Goal: Transaction & Acquisition: Purchase product/service

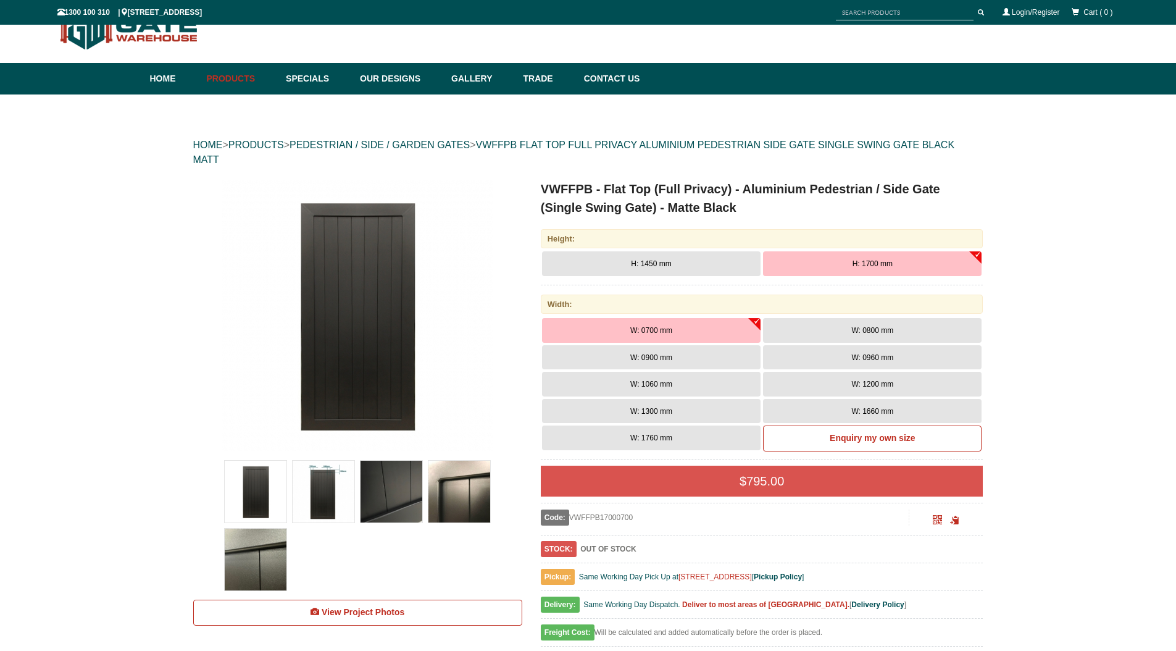
click at [325, 487] on img at bounding box center [324, 492] width 62 height 62
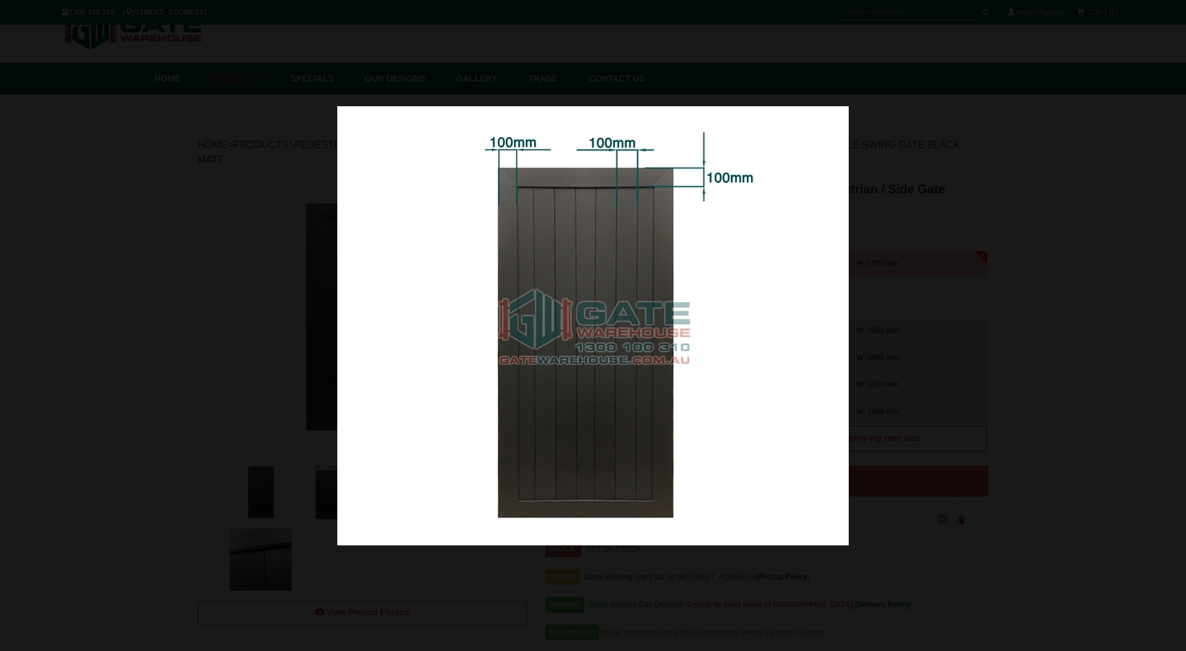
click at [1005, 222] on div at bounding box center [593, 325] width 1186 height 651
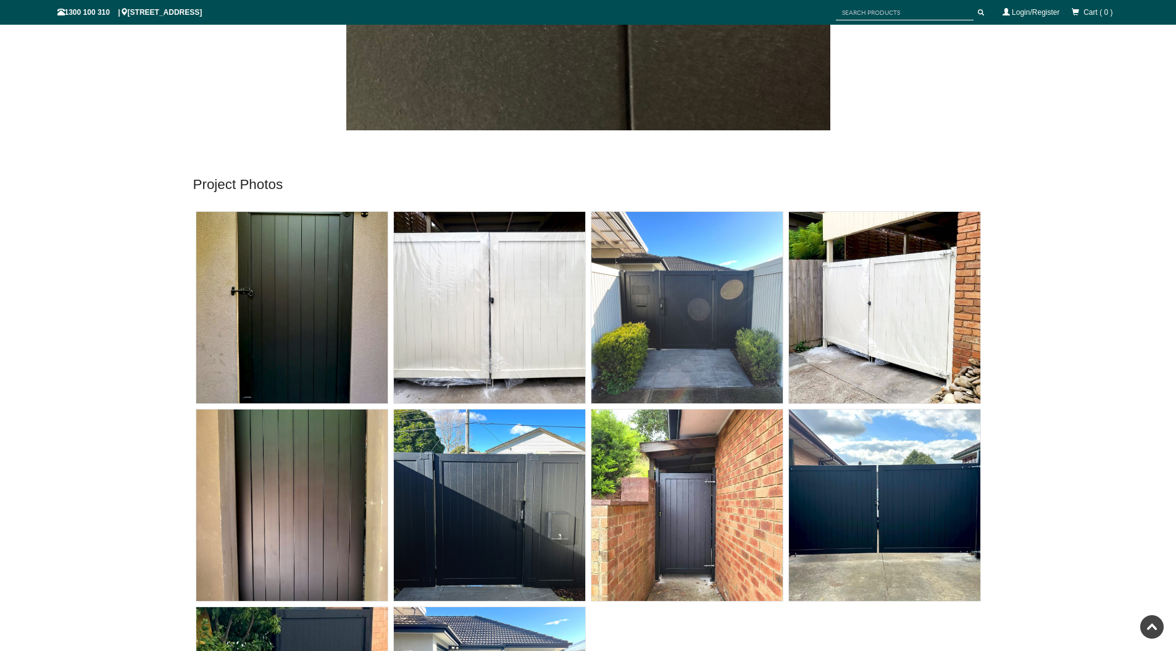
scroll to position [3695, 0]
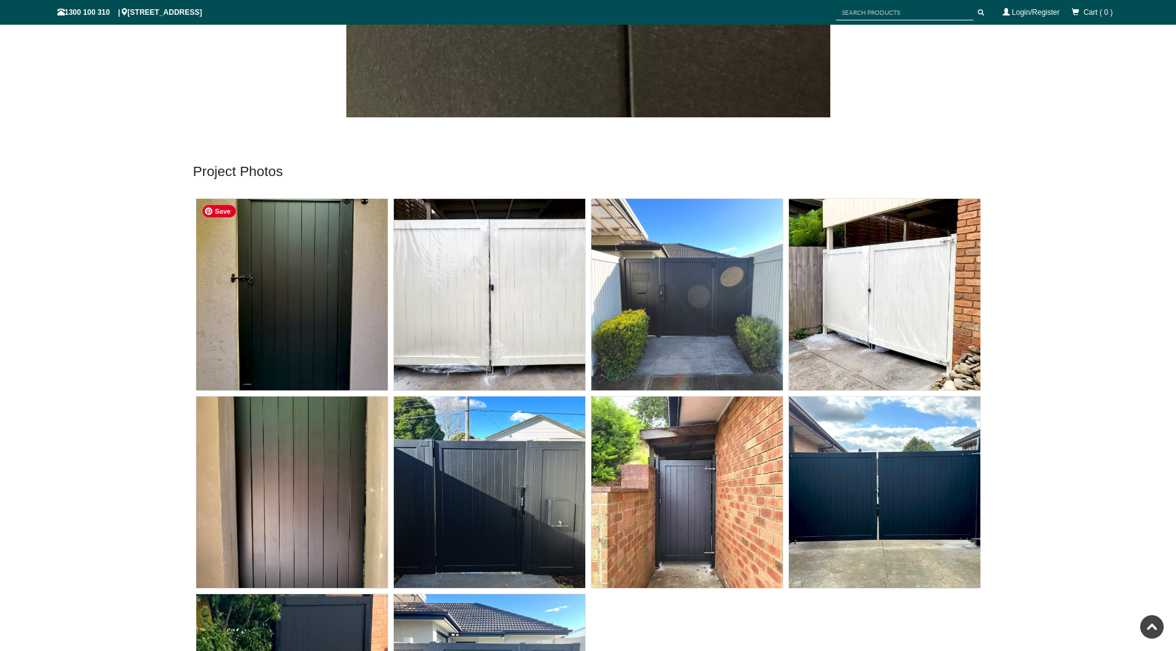
click at [305, 273] on img at bounding box center [291, 294] width 191 height 191
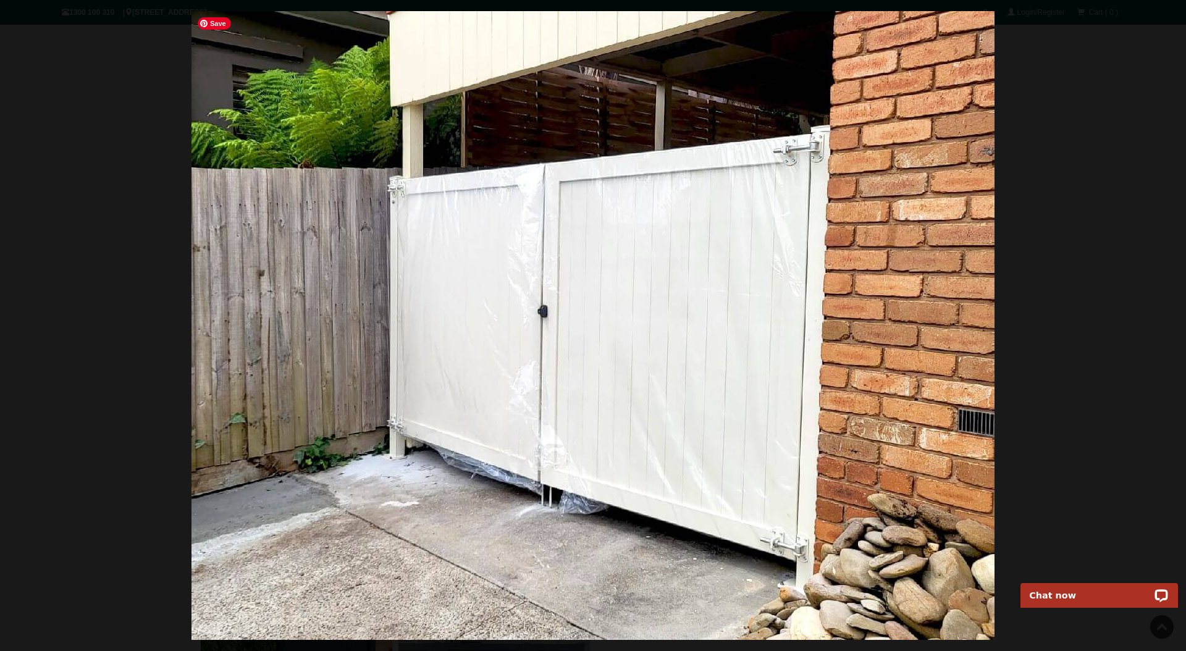
click at [948, 288] on img at bounding box center [592, 325] width 803 height 629
click at [1163, 345] on span at bounding box center [1160, 344] width 37 height 37
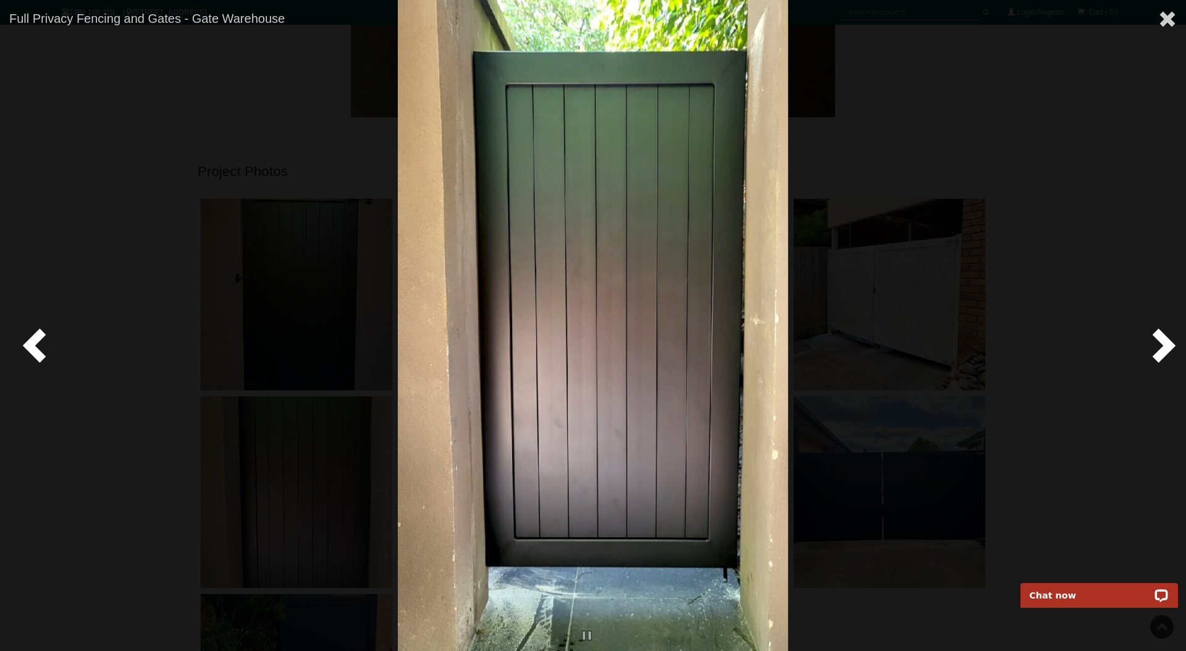
click at [1163, 345] on span at bounding box center [1160, 344] width 37 height 37
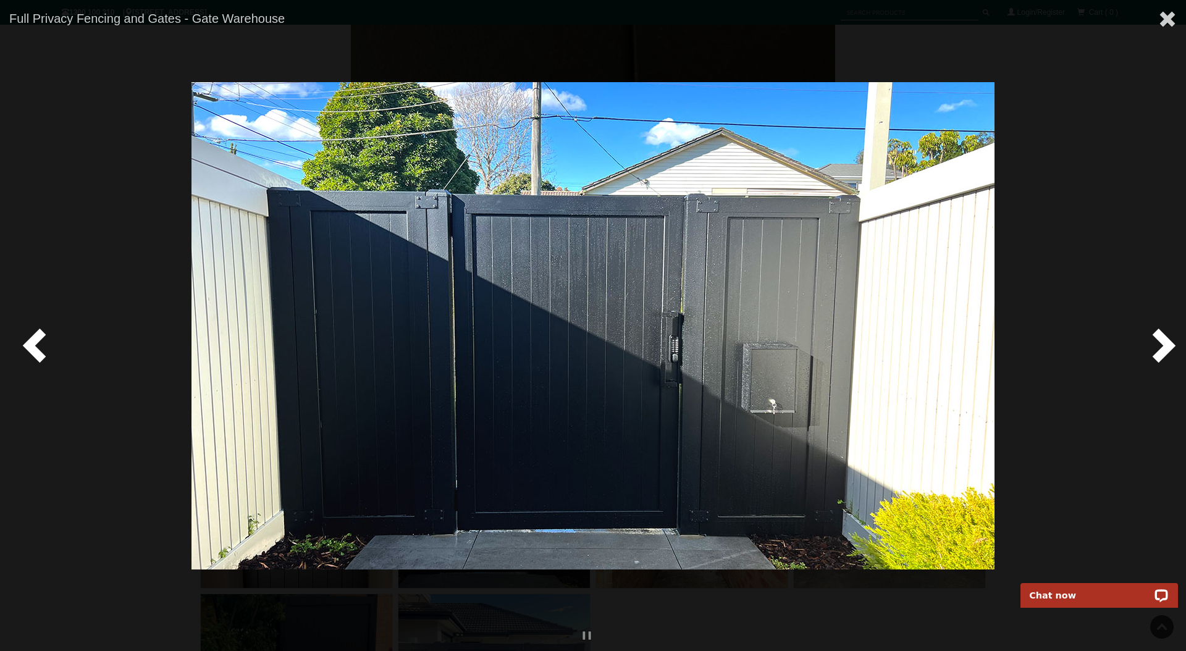
click at [1163, 345] on span at bounding box center [1160, 344] width 37 height 37
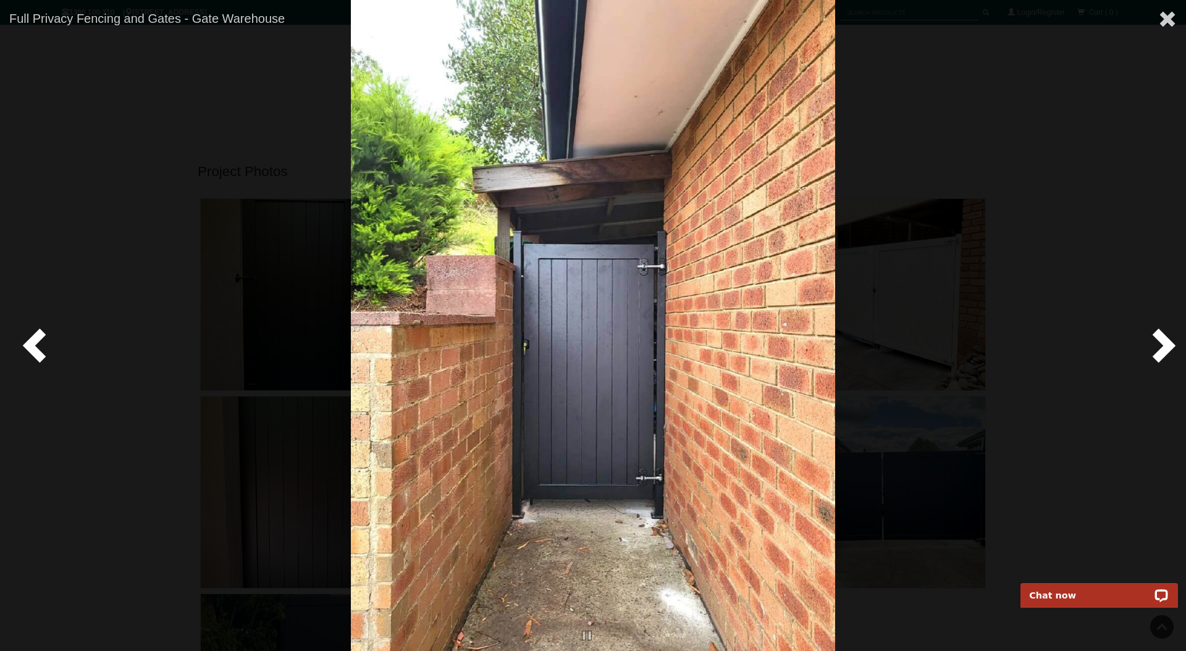
click at [1163, 345] on span at bounding box center [1160, 344] width 37 height 37
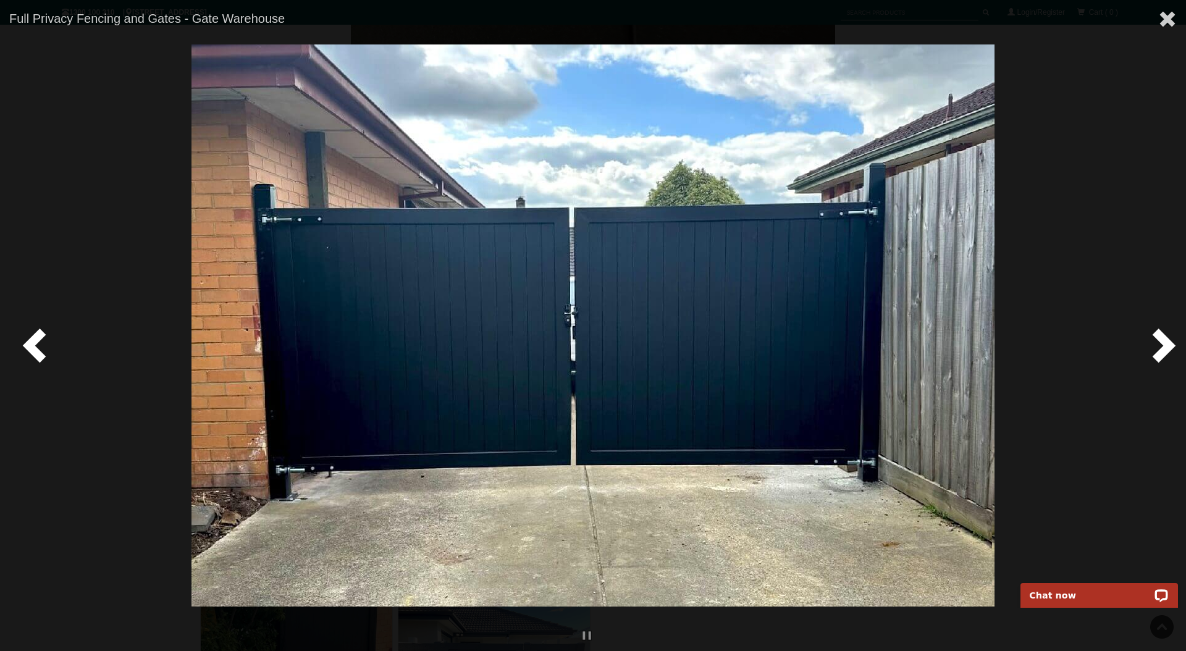
click at [1163, 345] on span at bounding box center [1160, 344] width 37 height 37
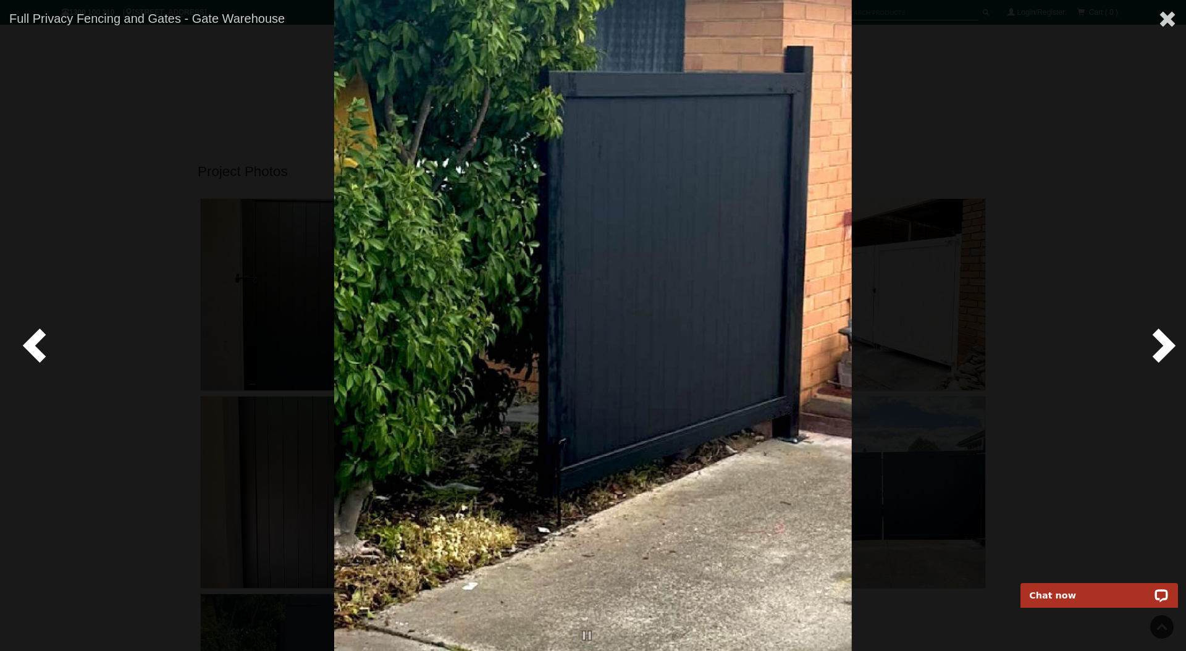
click at [1163, 345] on span at bounding box center [1160, 344] width 37 height 37
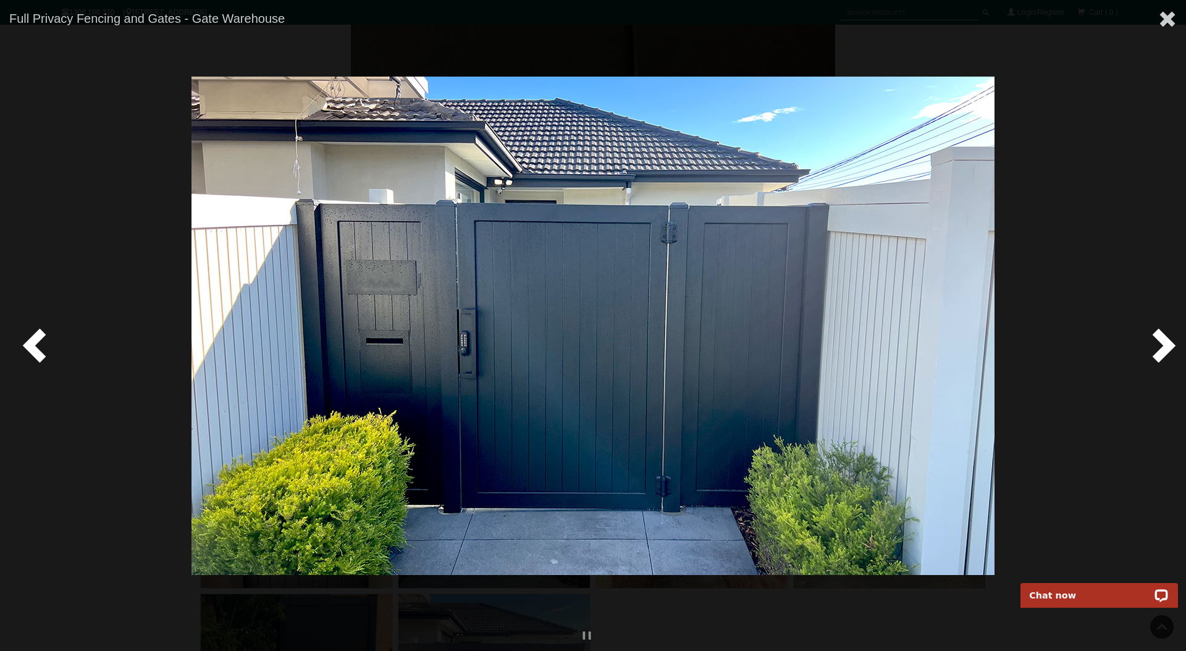
click at [1163, 345] on span at bounding box center [1160, 344] width 37 height 37
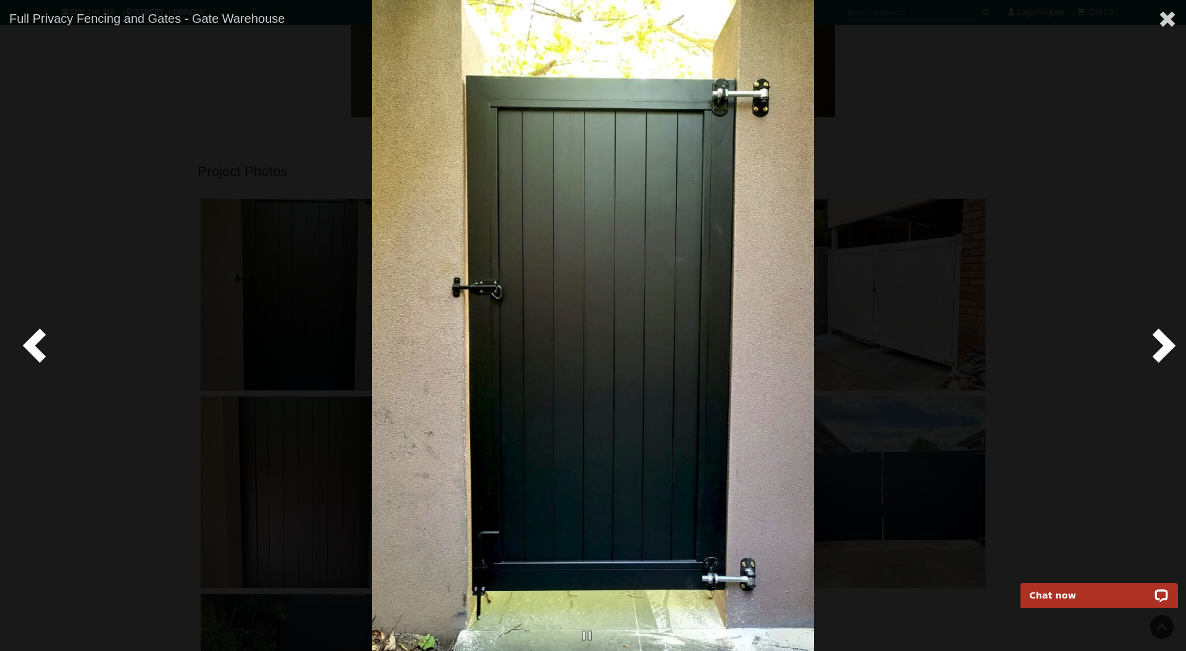
click at [1163, 345] on span at bounding box center [1160, 344] width 37 height 37
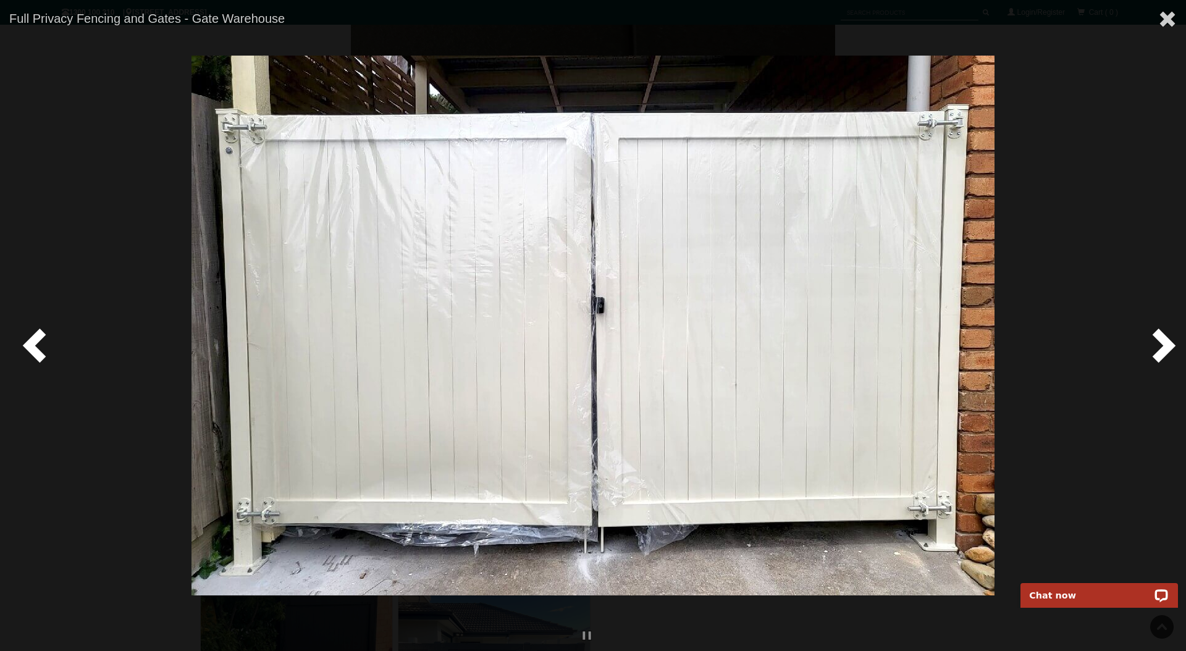
click at [1163, 345] on span at bounding box center [1160, 344] width 37 height 37
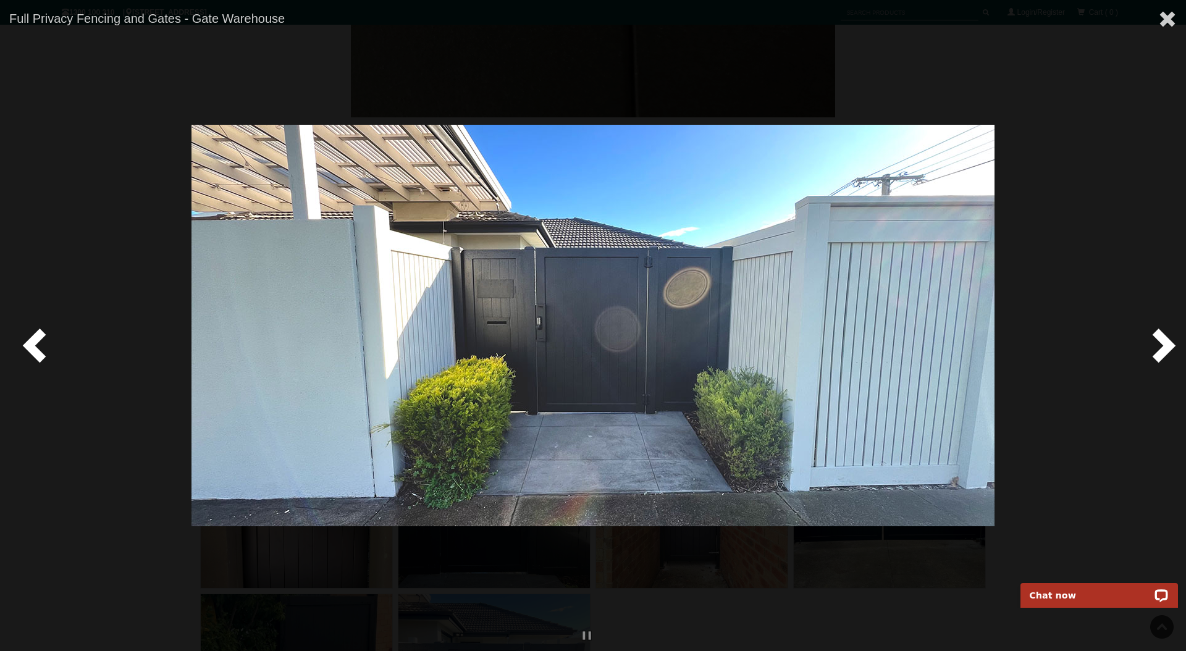
click at [1163, 345] on span at bounding box center [1160, 344] width 37 height 37
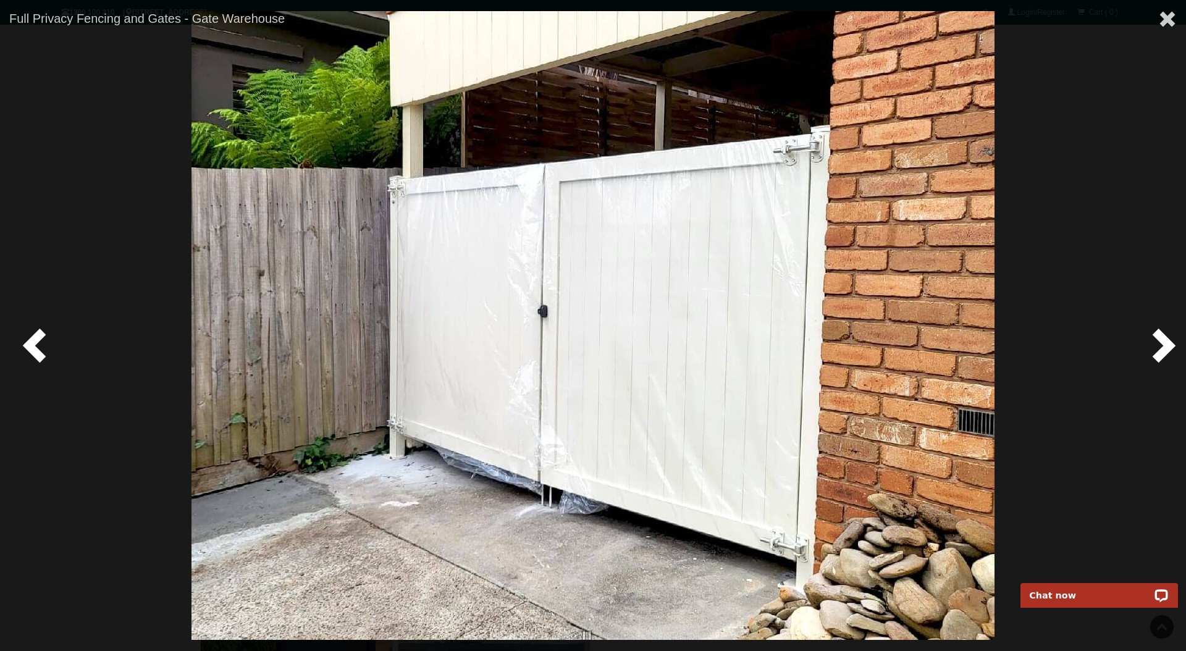
click at [1163, 345] on span at bounding box center [1160, 344] width 37 height 37
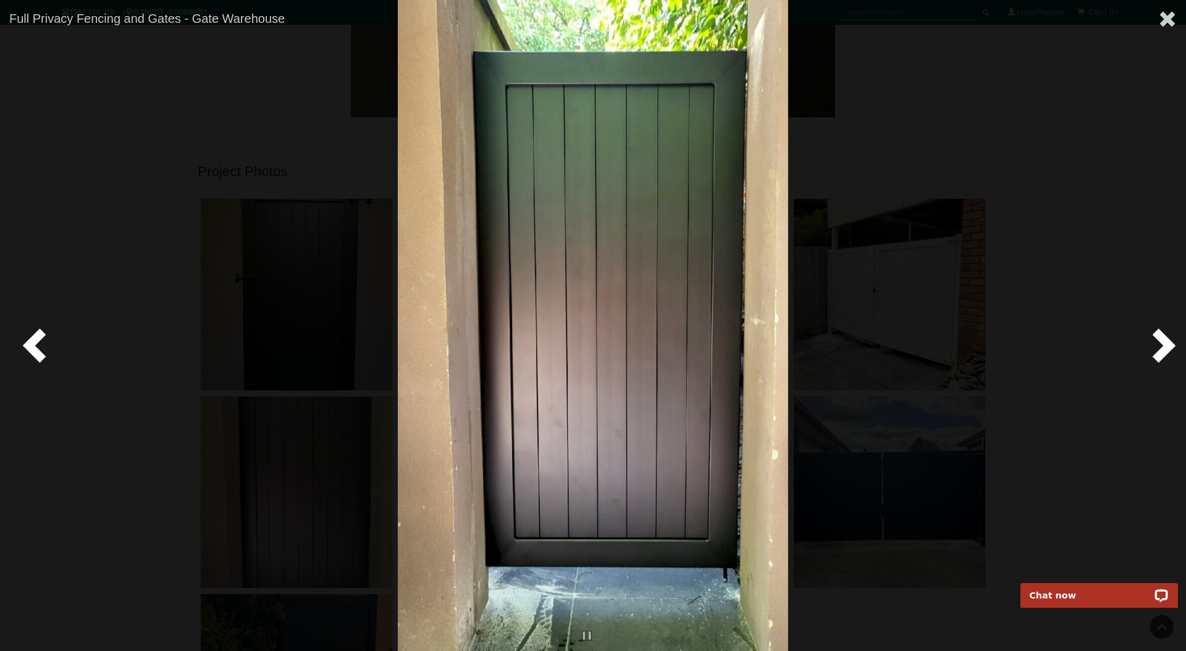
click at [1163, 345] on span at bounding box center [1160, 344] width 37 height 37
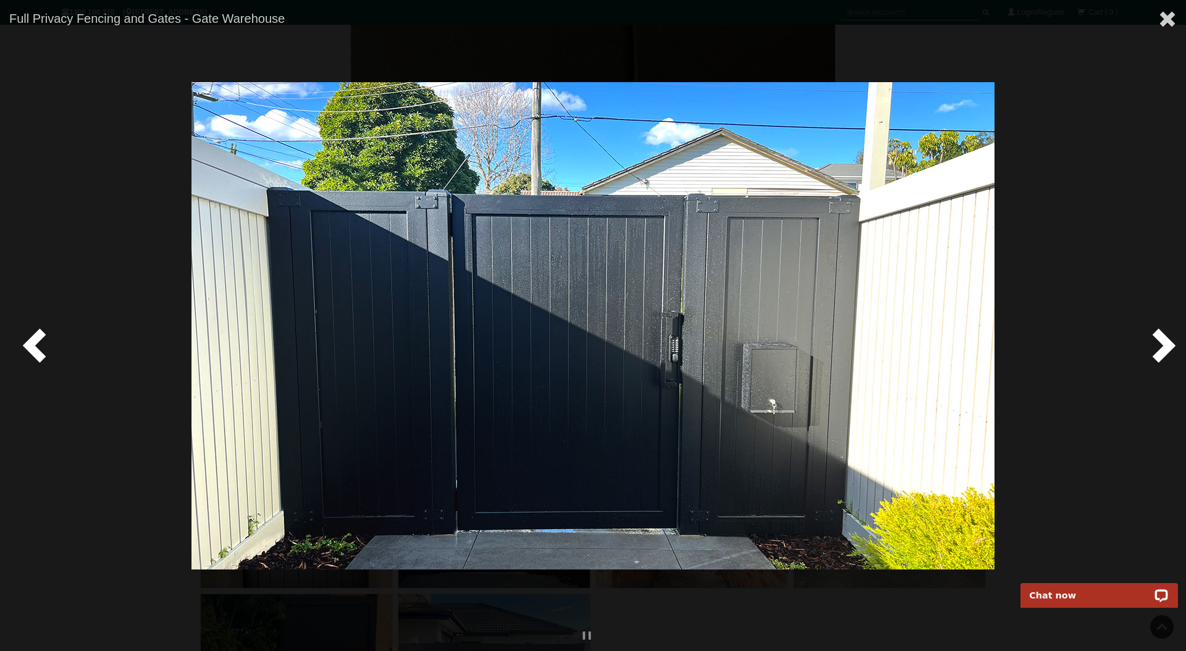
click at [1163, 345] on span at bounding box center [1160, 344] width 37 height 37
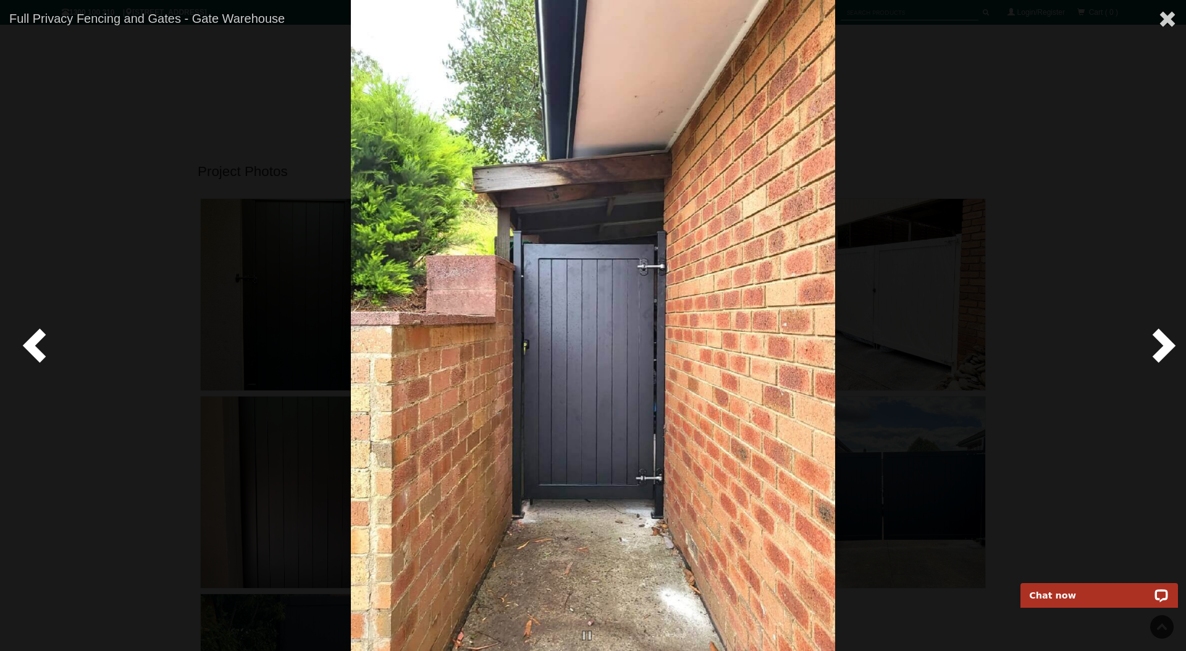
click at [1163, 345] on span at bounding box center [1160, 344] width 37 height 37
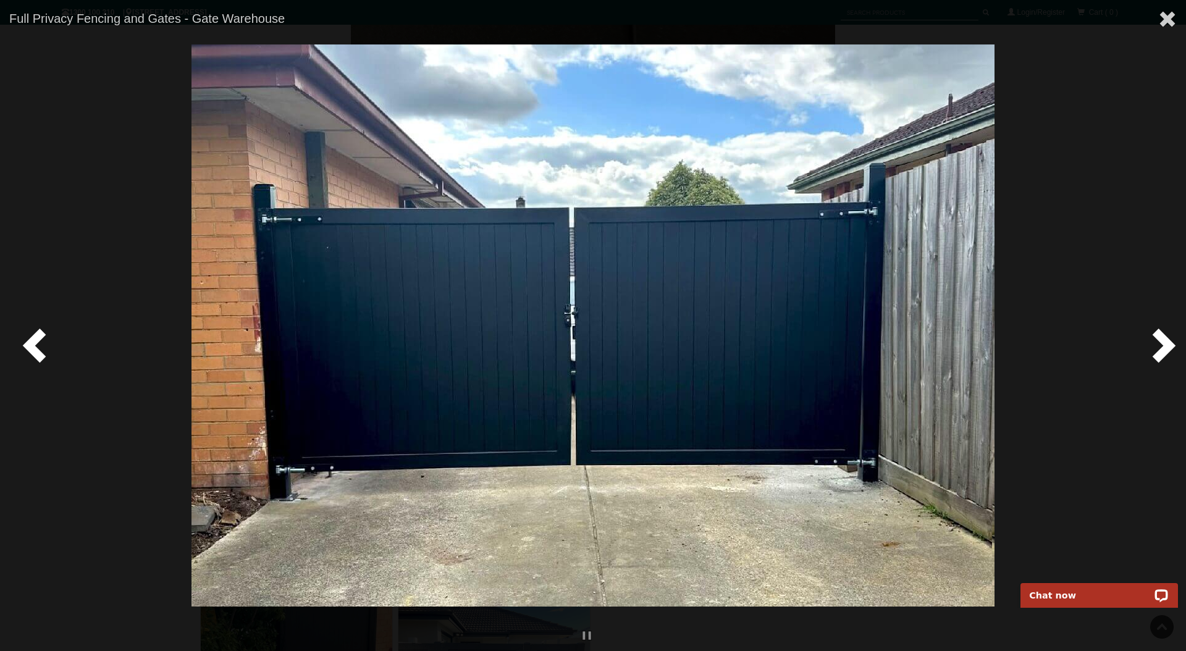
click at [1163, 345] on span at bounding box center [1160, 344] width 37 height 37
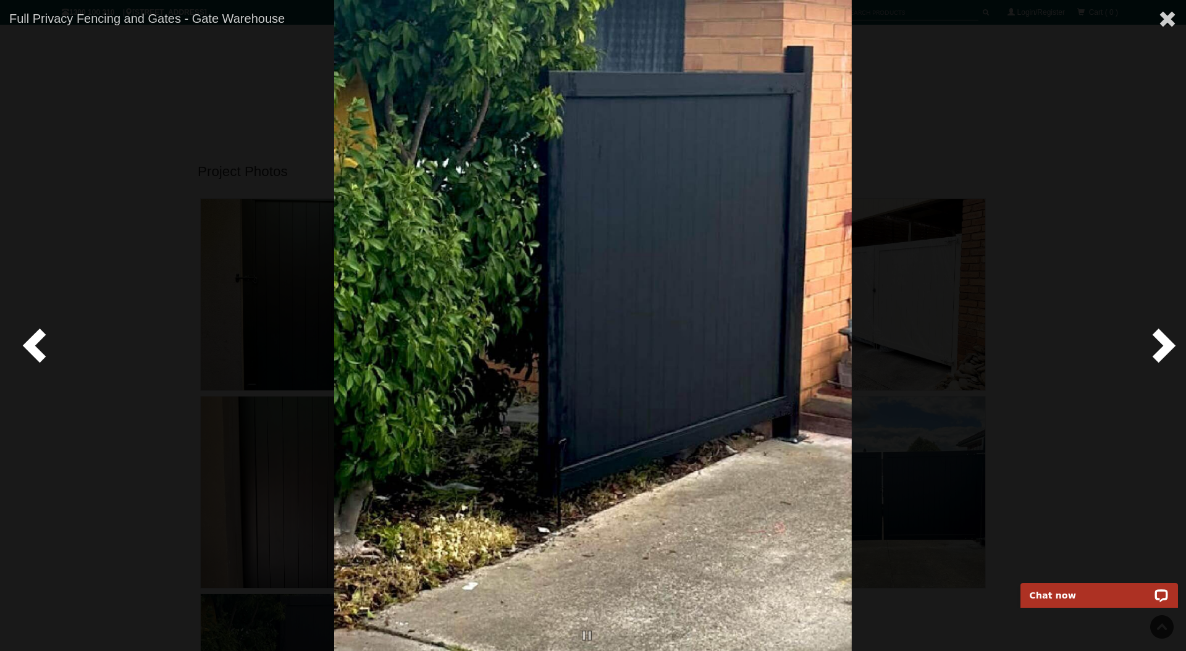
click at [1163, 345] on span at bounding box center [1160, 344] width 37 height 37
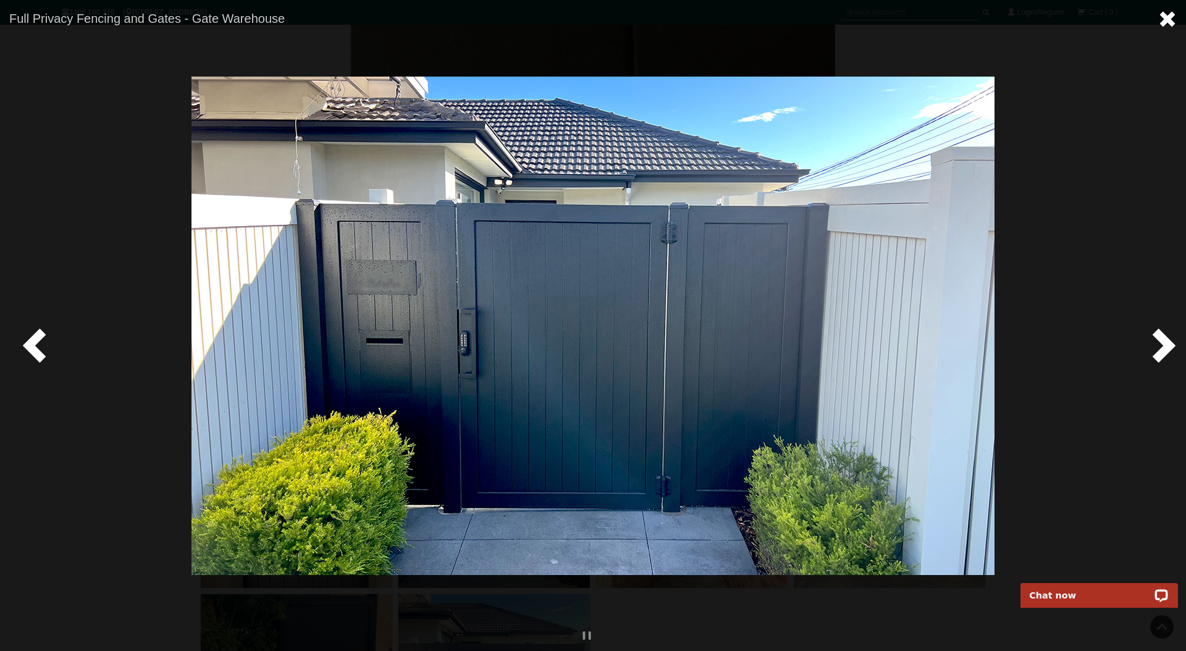
click at [1168, 24] on span at bounding box center [1167, 19] width 19 height 19
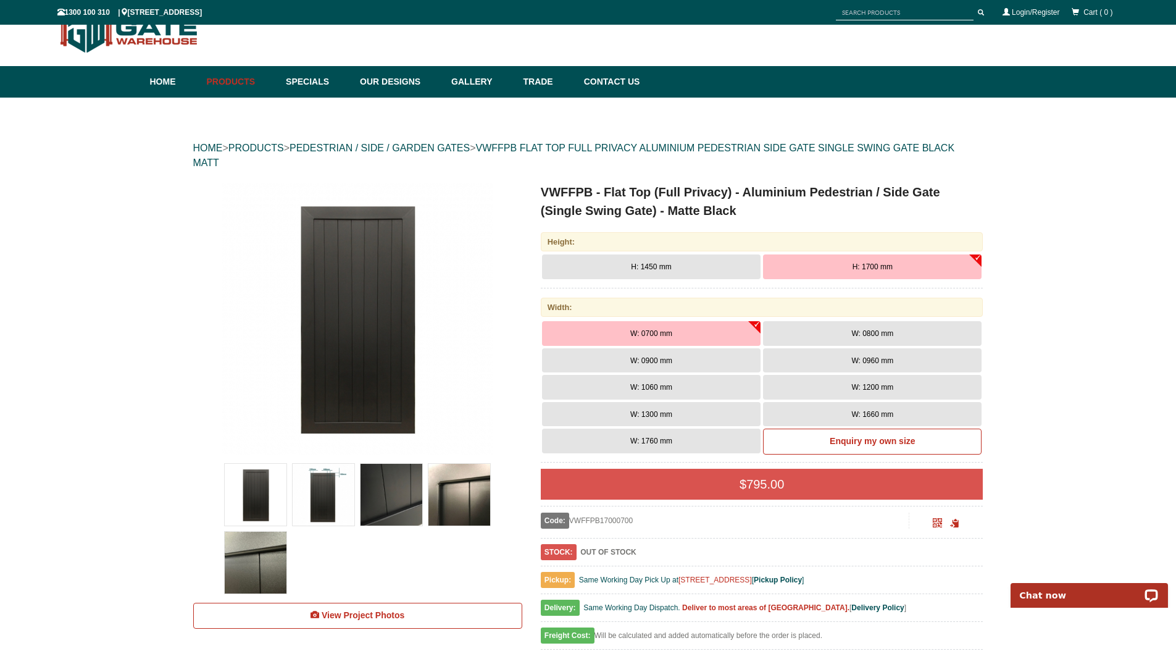
scroll to position [25, 0]
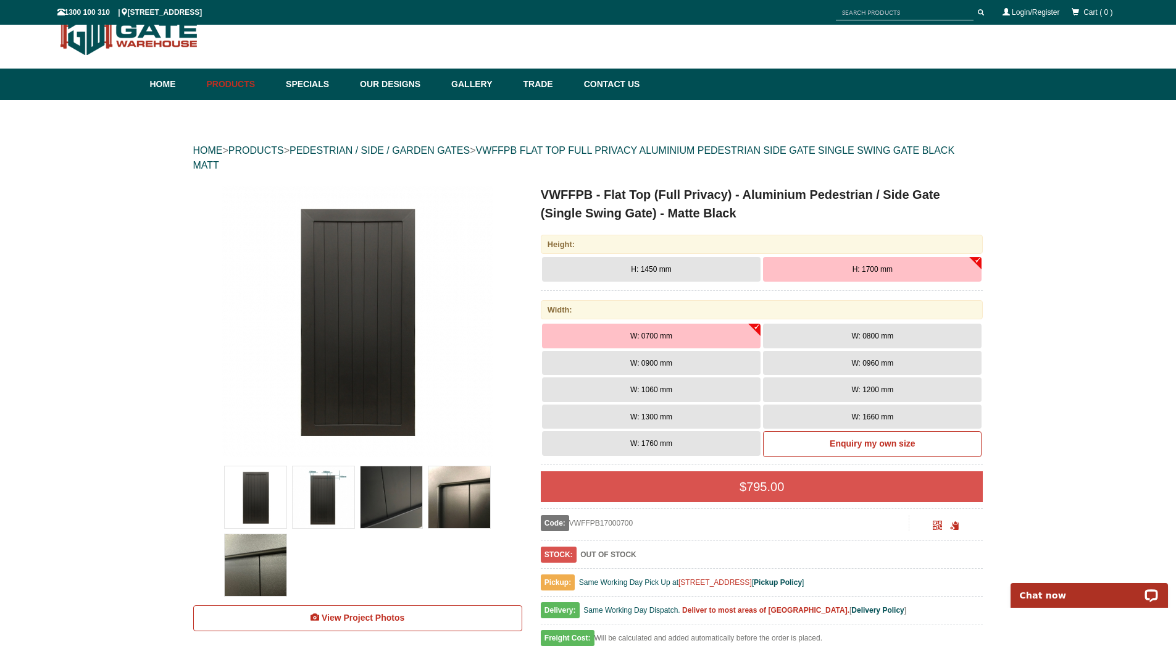
click at [723, 359] on button "W: 0900 mm" at bounding box center [651, 363] width 219 height 25
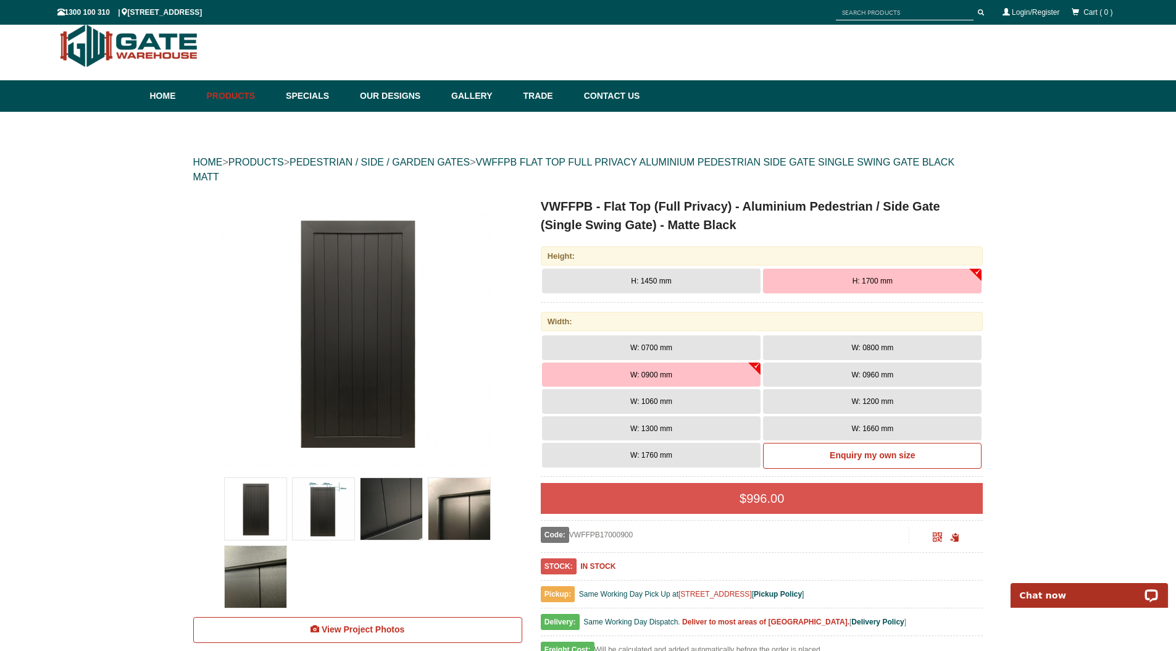
scroll to position [0, 0]
